Goal: Register for event/course

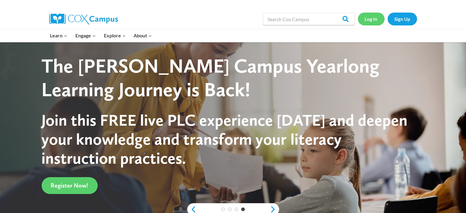
click at [376, 21] on link "Log In" at bounding box center [371, 19] width 27 height 13
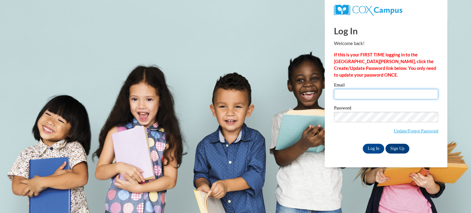
click at [365, 95] on input "Email" at bounding box center [386, 94] width 104 height 10
type input "stmartins@kmsd.edu"
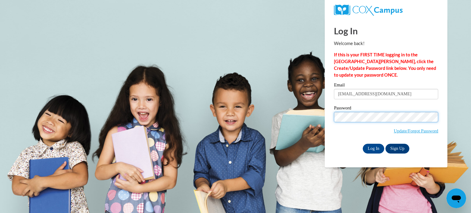
click at [362, 144] on input "Log In" at bounding box center [372, 149] width 21 height 10
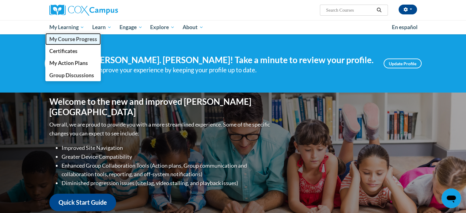
click at [69, 37] on span "My Course Progress" at bounding box center [73, 39] width 48 height 6
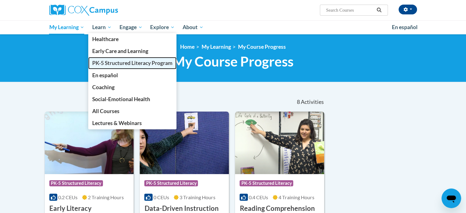
click at [137, 65] on span "PK-5 Structured Literacy Program" at bounding box center [132, 63] width 80 height 6
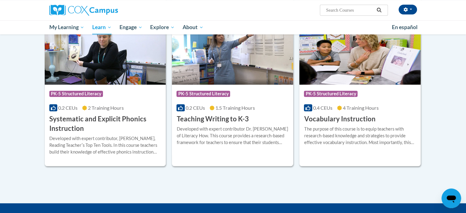
scroll to position [643, 0]
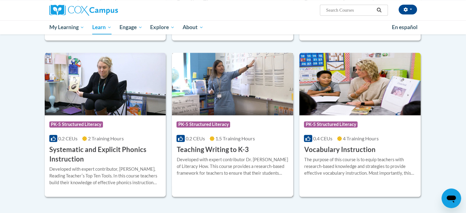
click at [233, 149] on h3 "Teaching Writing to K-3" at bounding box center [212, 149] width 72 height 9
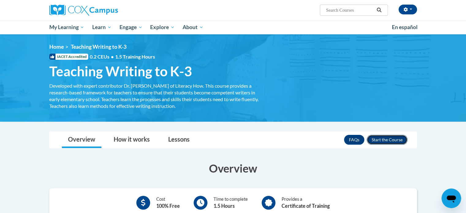
click at [378, 141] on button "Enroll" at bounding box center [387, 140] width 41 height 10
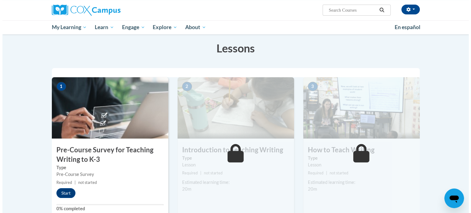
scroll to position [123, 0]
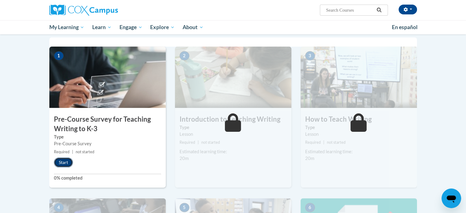
click at [61, 161] on button "Start" at bounding box center [63, 162] width 19 height 10
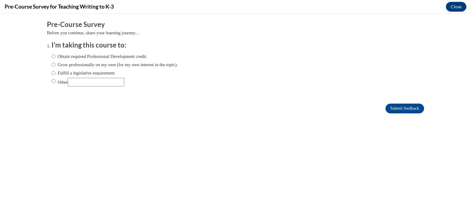
scroll to position [0, 0]
click at [51, 73] on input "Fulfill a legislative requirement." at bounding box center [53, 73] width 4 height 7
radio input "true"
click at [391, 106] on input "Submit feedback" at bounding box center [404, 109] width 39 height 10
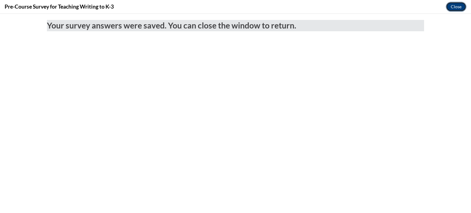
click at [457, 4] on button "Close" at bounding box center [455, 7] width 21 height 10
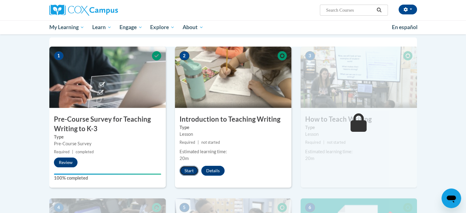
click at [187, 172] on button "Start" at bounding box center [189, 171] width 19 height 10
